Goal: Navigation & Orientation: Go to known website

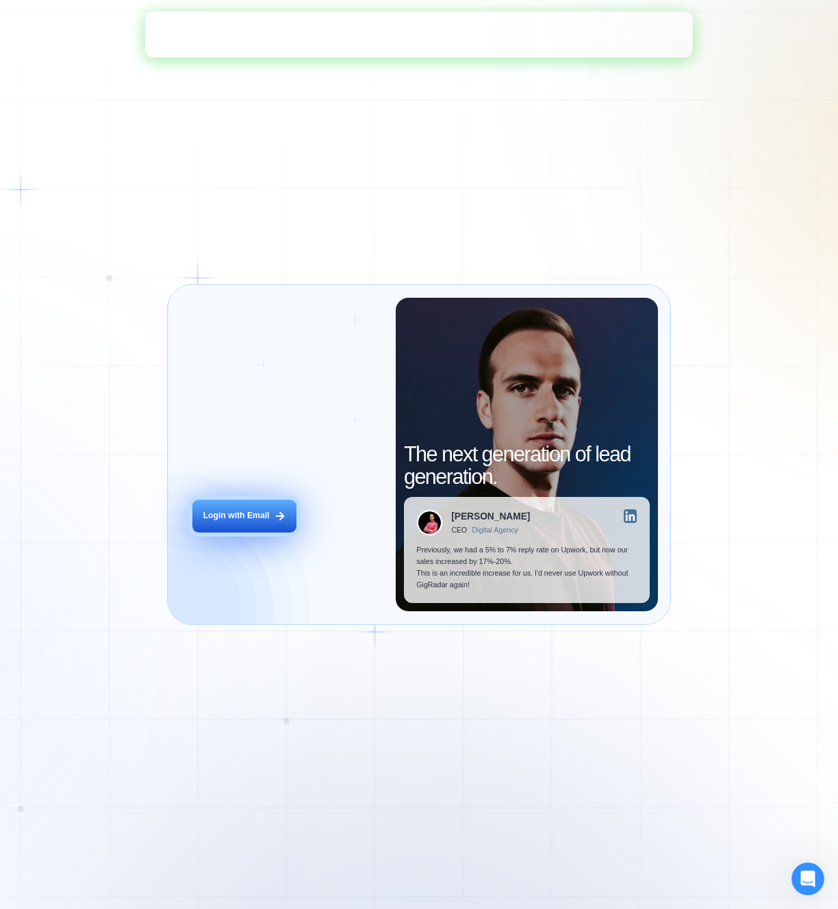
click at [272, 518] on button "Login with Email" at bounding box center [243, 516] width 103 height 32
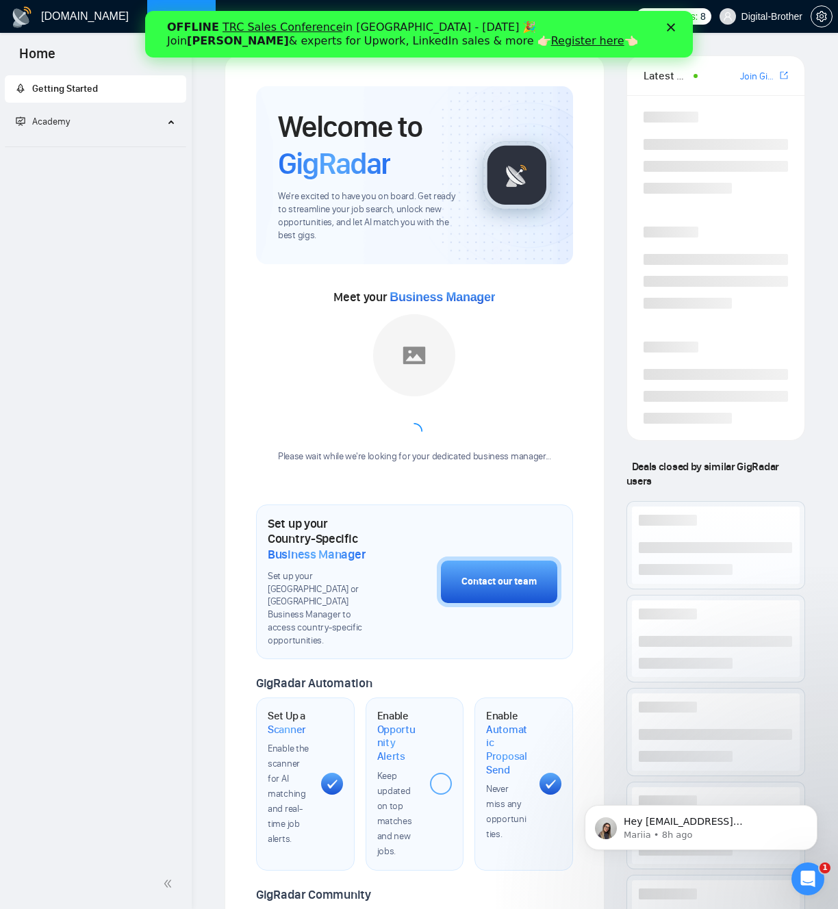
click at [672, 31] on div "OFFLINE TRC Sales Conference in Kyiv - October 18 🎉 Join Tamara Levit & experts…" at bounding box center [419, 34] width 548 height 36
click at [670, 28] on polygon "Close" at bounding box center [671, 27] width 8 height 8
